Goal: Browse casually: Explore the website without a specific task or goal

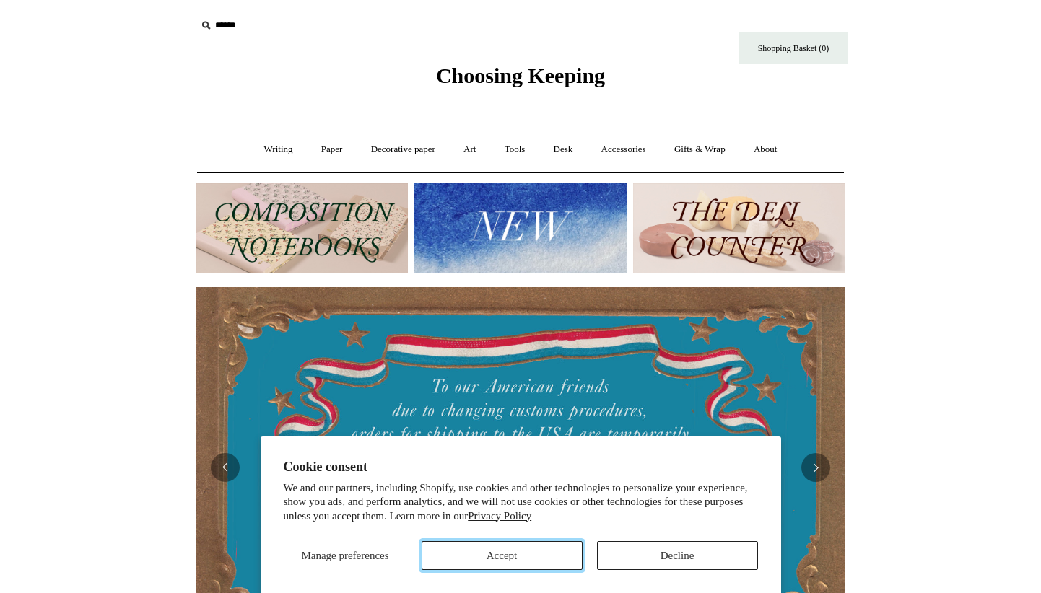
click at [493, 553] on button "Accept" at bounding box center [502, 555] width 161 height 29
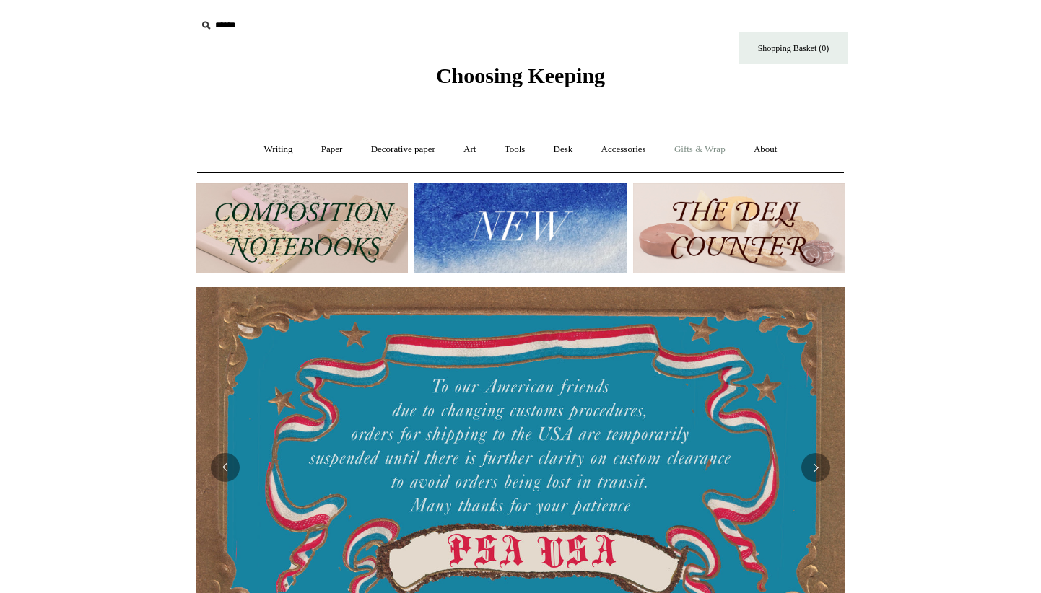
click at [718, 149] on link "Gifts & Wrap +" at bounding box center [699, 150] width 77 height 38
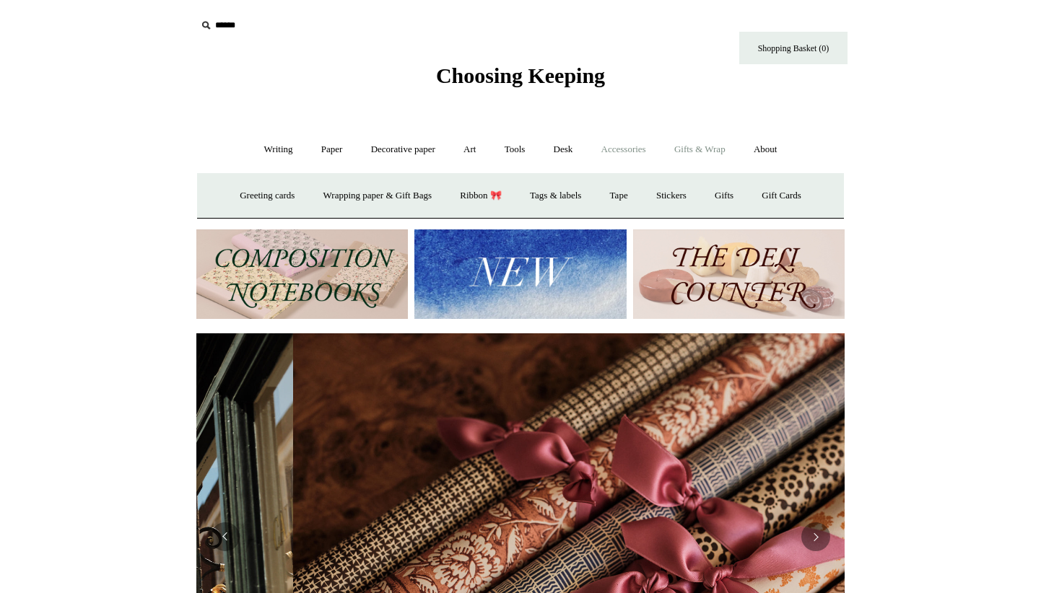
scroll to position [0, 1297]
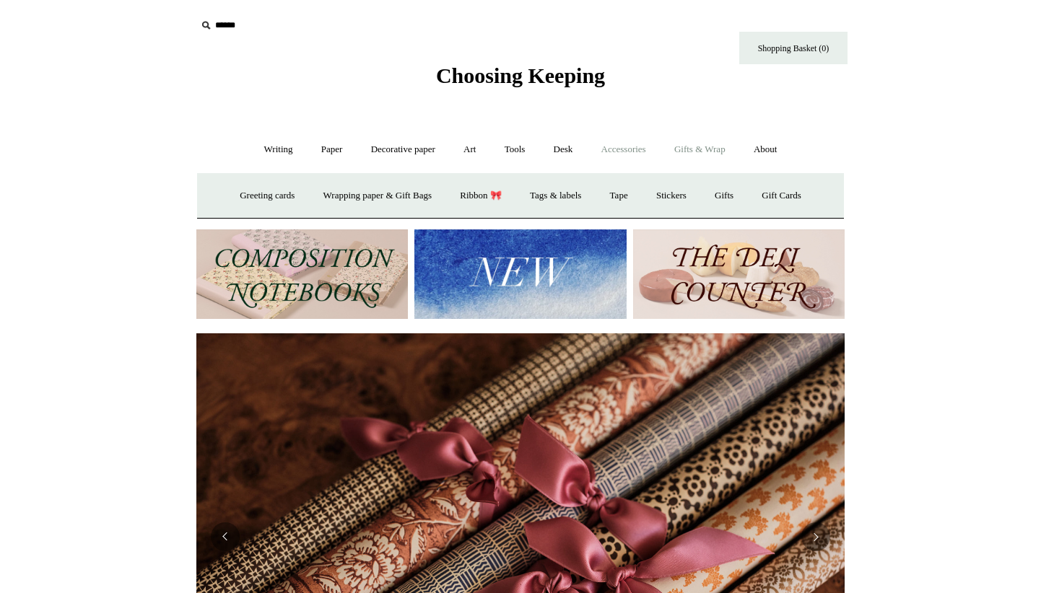
click at [622, 155] on link "Accessories +" at bounding box center [623, 150] width 71 height 38
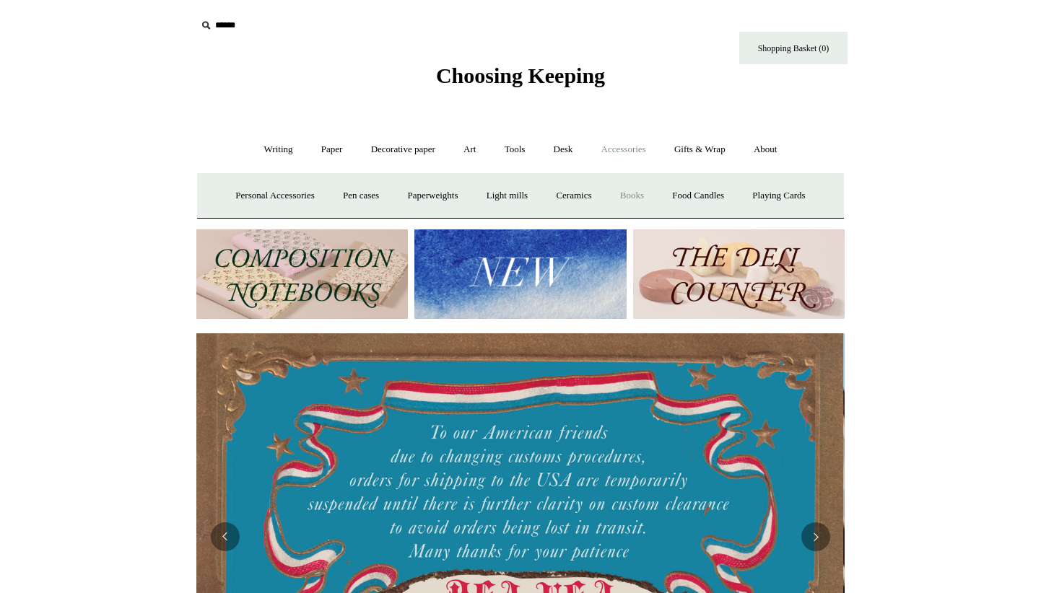
scroll to position [0, 0]
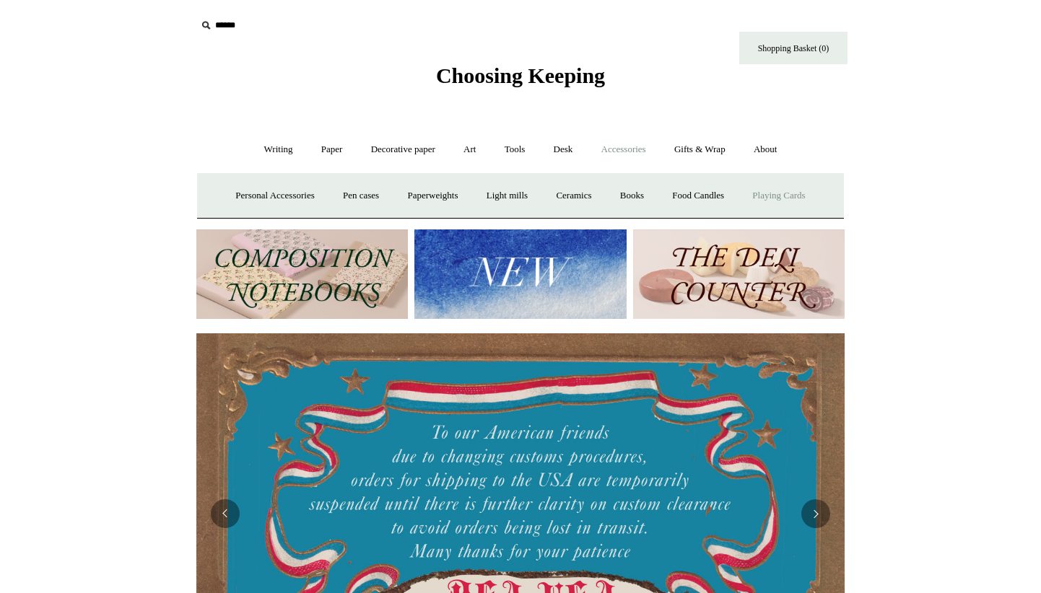
click at [801, 194] on link "Playing Cards" at bounding box center [778, 196] width 79 height 38
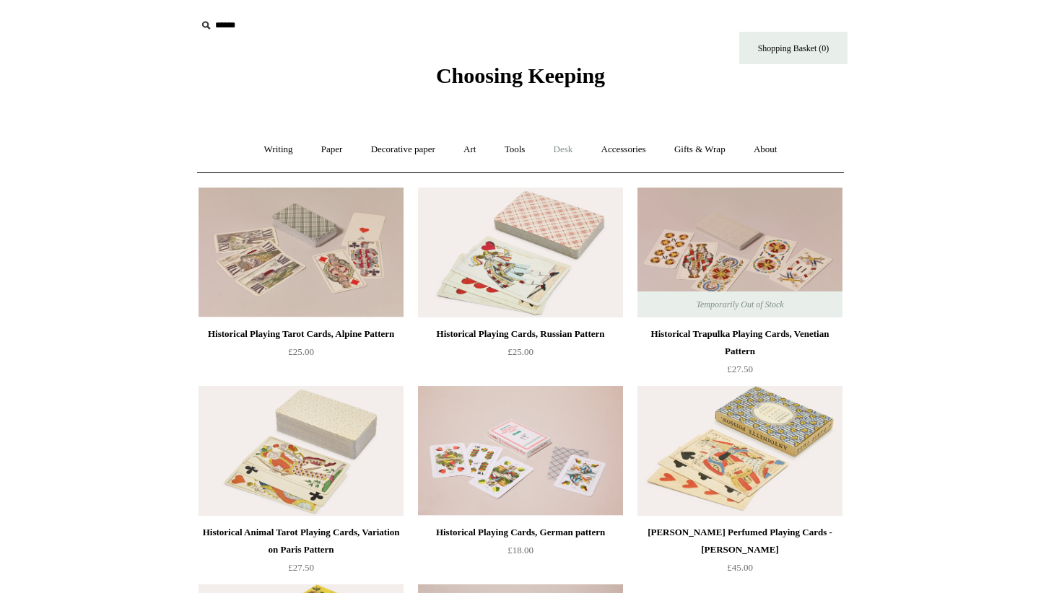
click at [570, 146] on link "Desk +" at bounding box center [563, 150] width 45 height 38
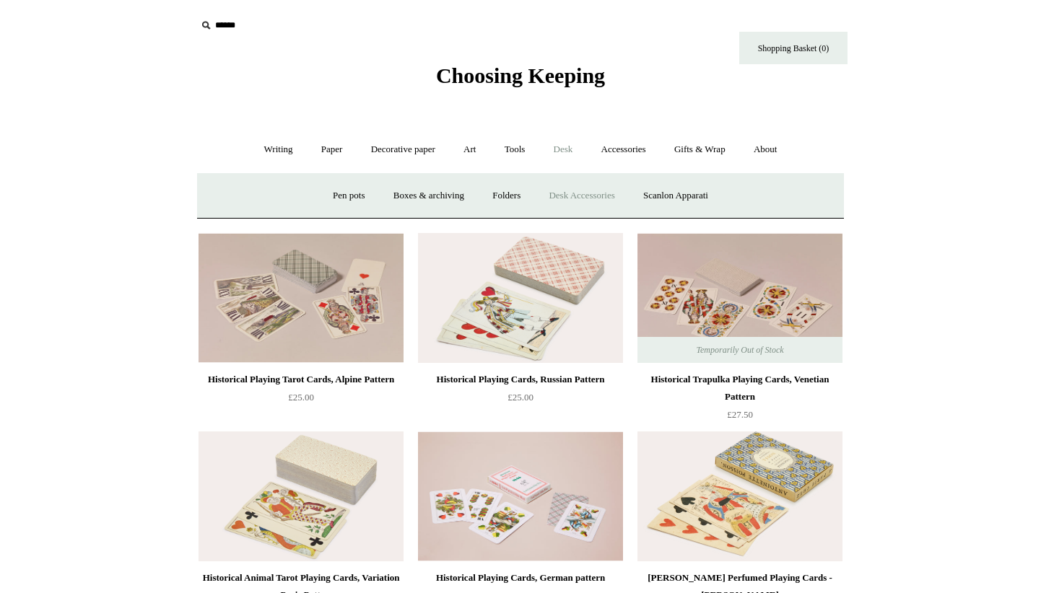
click at [596, 195] on link "Desk Accessories" at bounding box center [582, 196] width 92 height 38
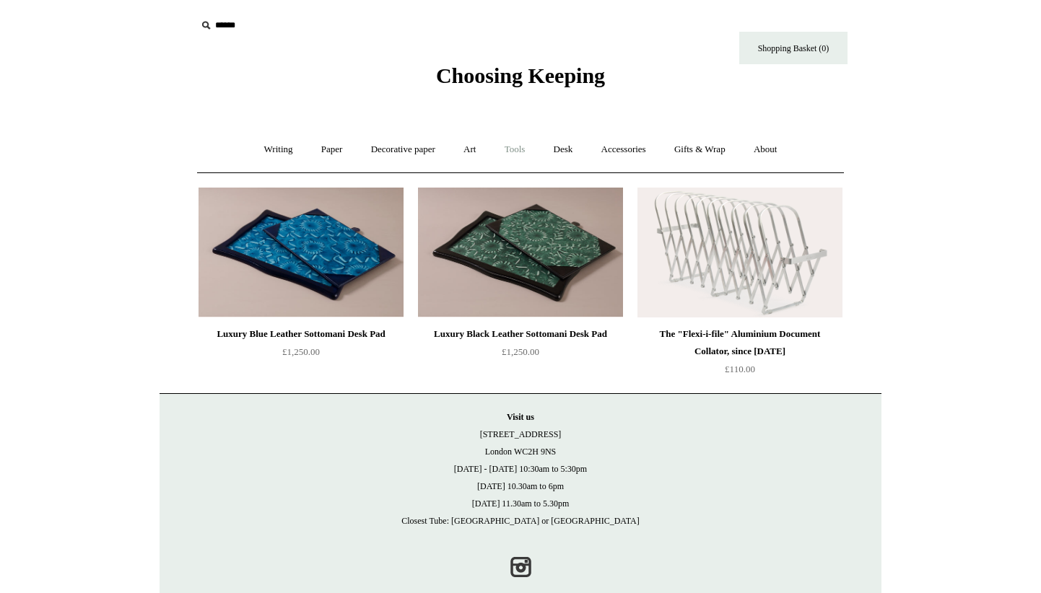
click at [520, 147] on link "Tools +" at bounding box center [515, 150] width 47 height 38
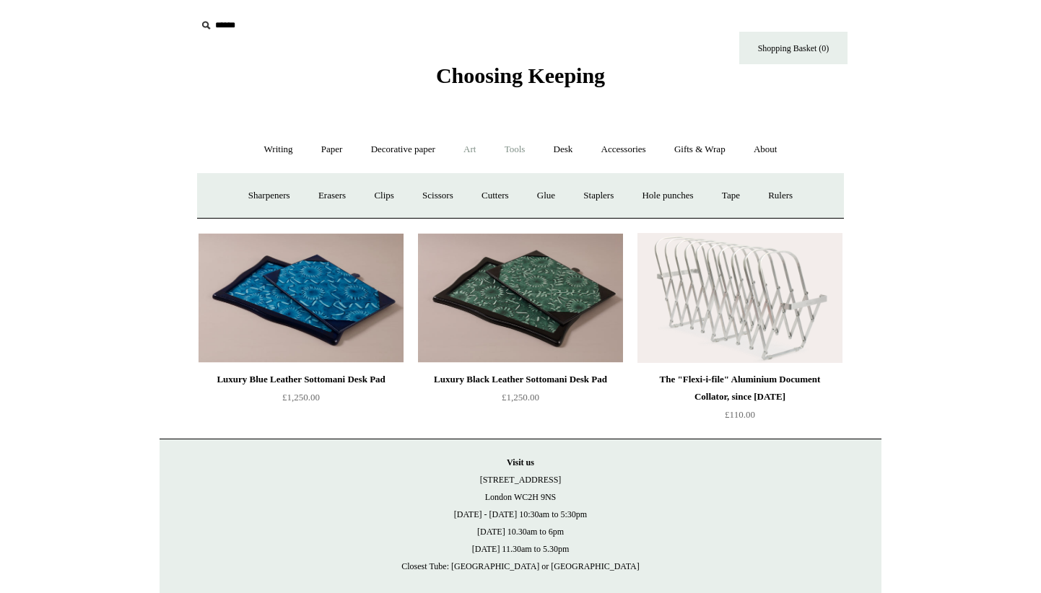
click at [477, 149] on link "Art +" at bounding box center [469, 150] width 38 height 38
click at [279, 194] on link "Watercolour & Paint" at bounding box center [256, 196] width 103 height 38
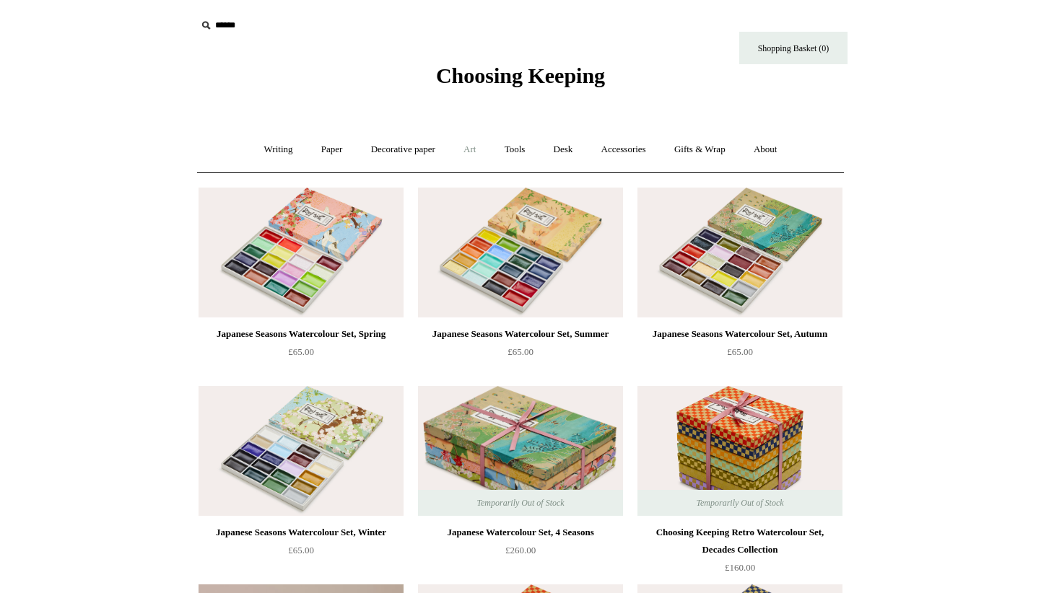
click at [473, 152] on link "Art +" at bounding box center [469, 150] width 38 height 38
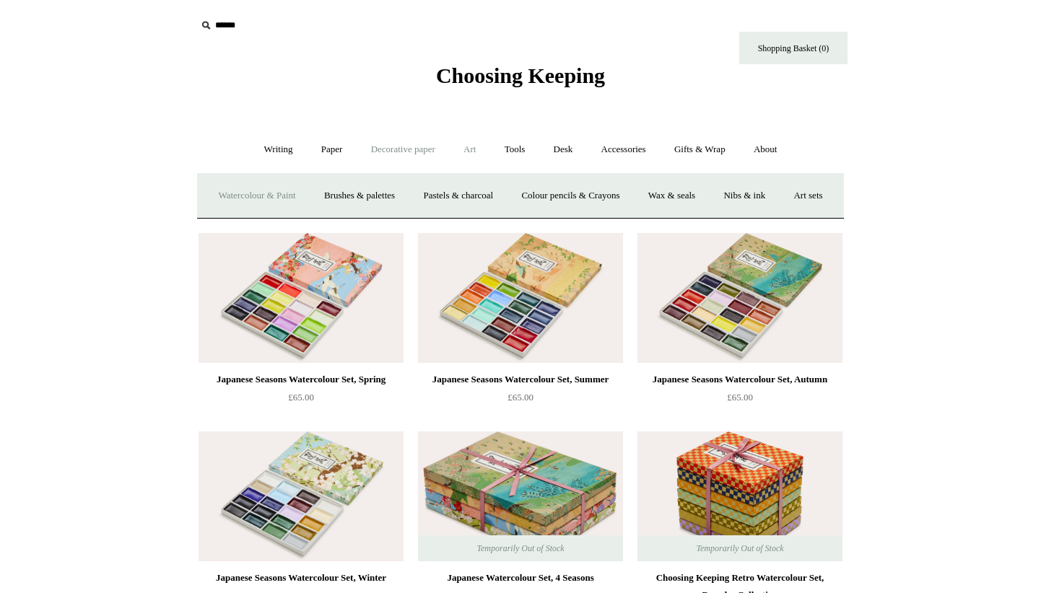
click at [407, 153] on link "Decorative paper +" at bounding box center [403, 150] width 90 height 38
click at [325, 154] on link "Paper +" at bounding box center [332, 150] width 48 height 38
click at [329, 193] on link "Notebooks +" at bounding box center [318, 196] width 66 height 38
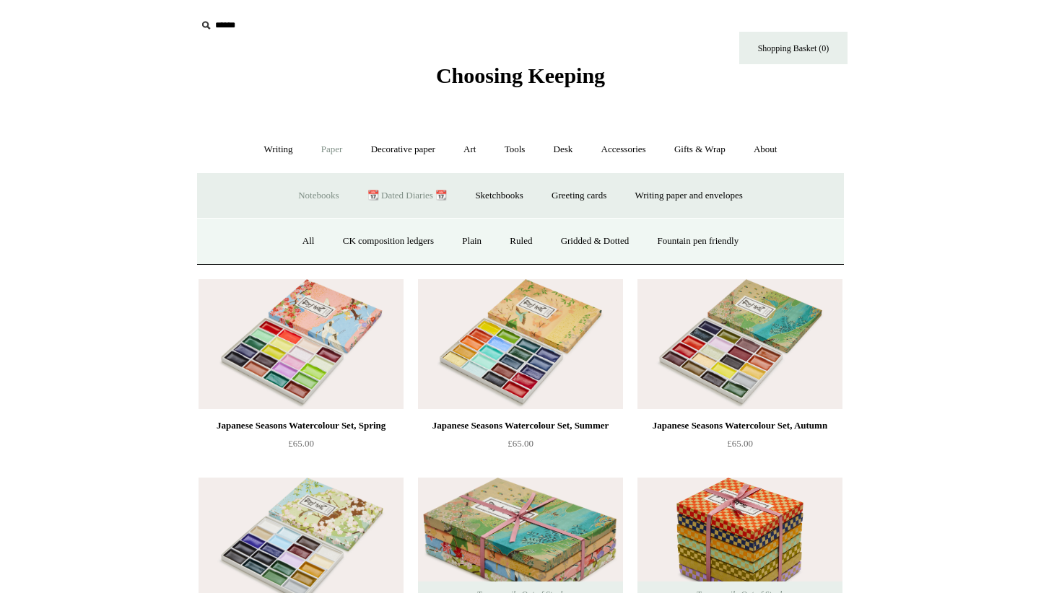
click at [406, 196] on link "📆 Dated Diaries 📆" at bounding box center [406, 196] width 105 height 38
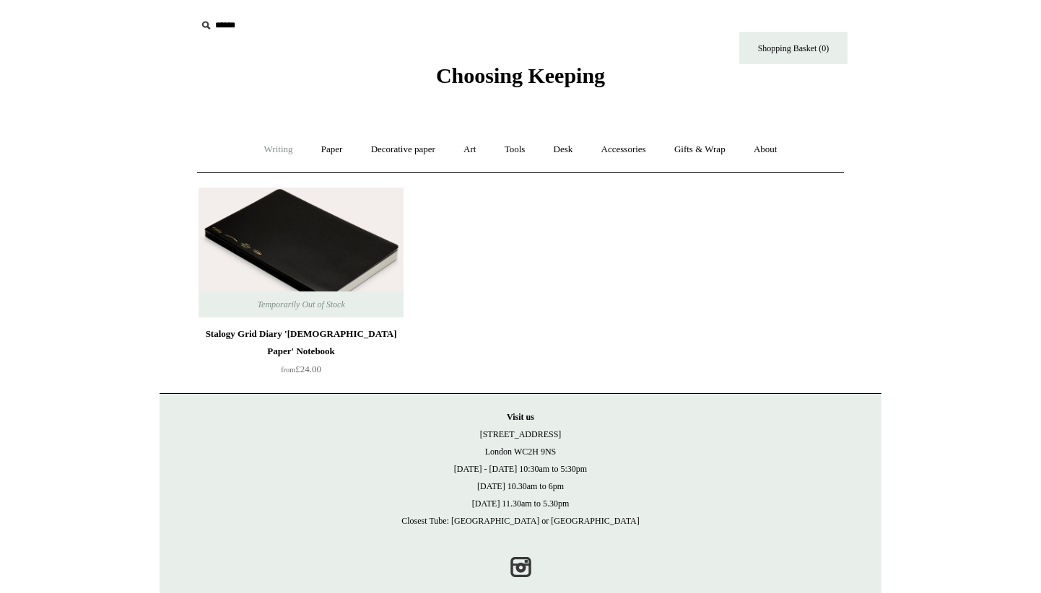
click at [263, 149] on link "Writing +" at bounding box center [278, 150] width 55 height 38
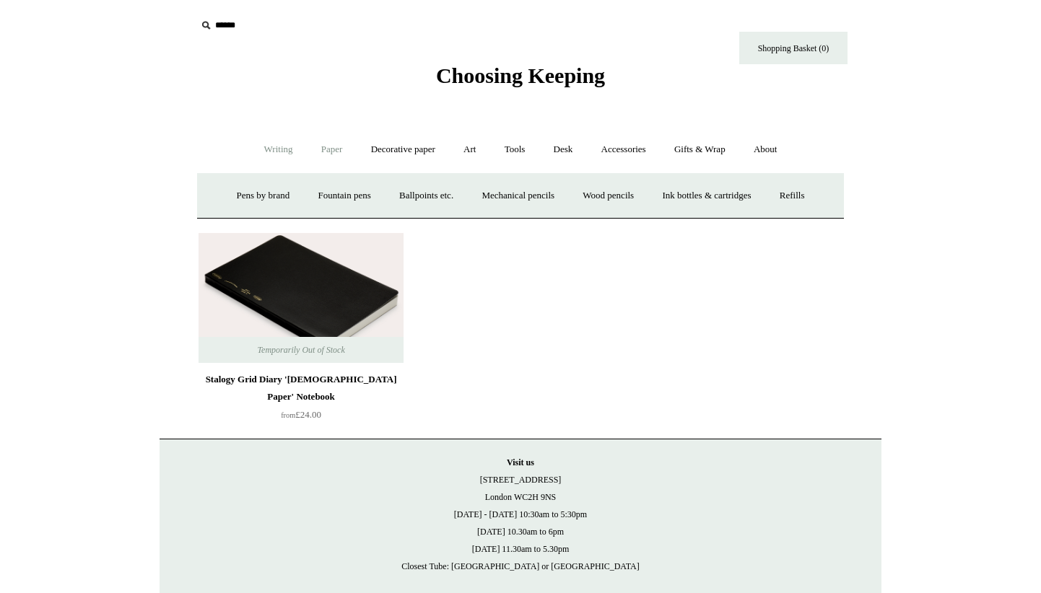
click at [320, 143] on link "Paper +" at bounding box center [332, 150] width 48 height 38
click at [681, 196] on link "Writing paper and envelopes +" at bounding box center [689, 196] width 134 height 38
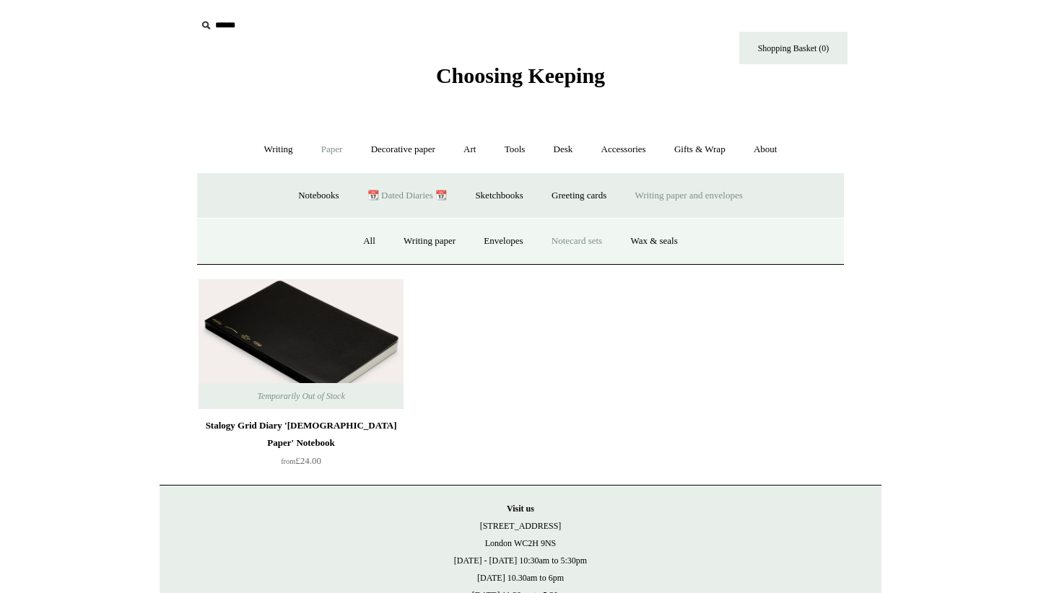
click at [586, 247] on link "Notecard sets" at bounding box center [577, 241] width 77 height 38
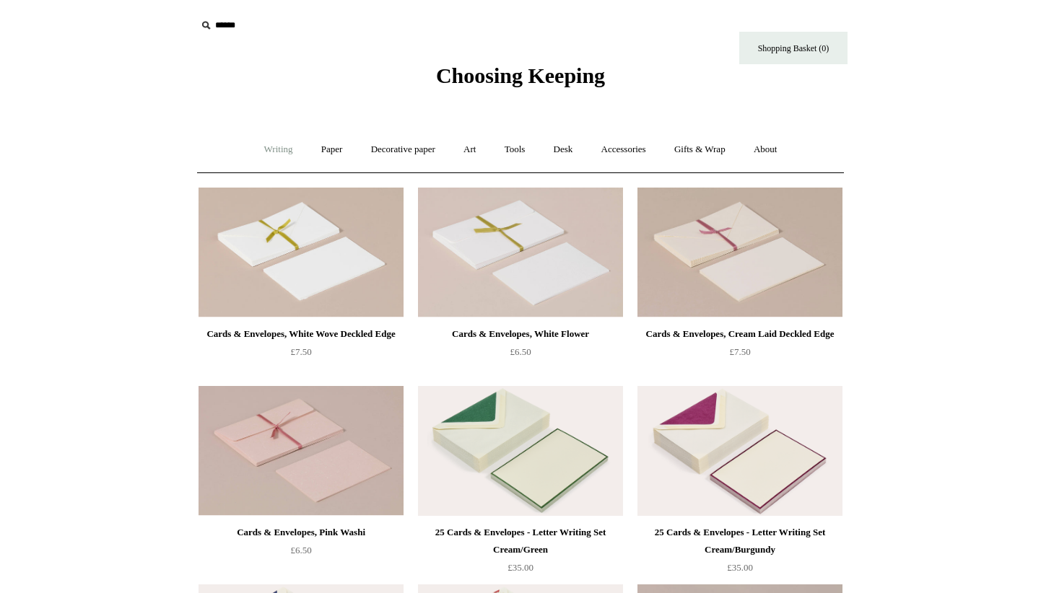
click at [269, 149] on link "Writing +" at bounding box center [278, 150] width 55 height 38
